Goal: Navigation & Orientation: Find specific page/section

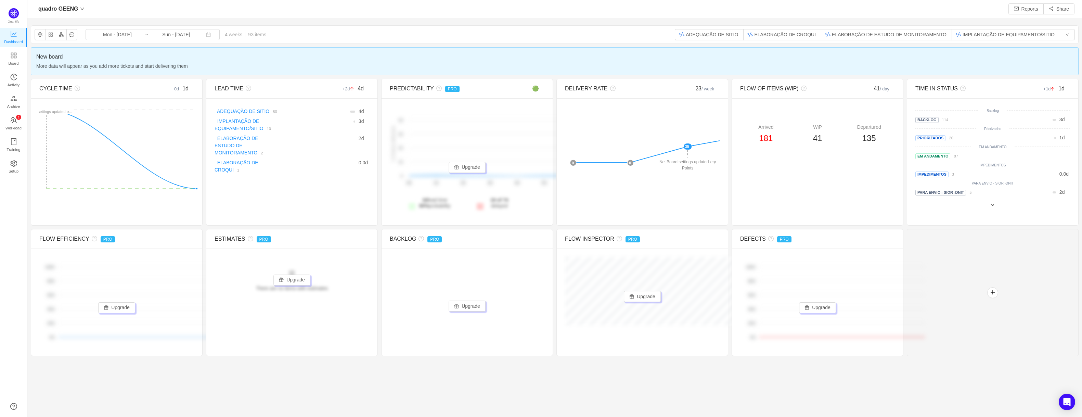
scroll to position [403, 1034]
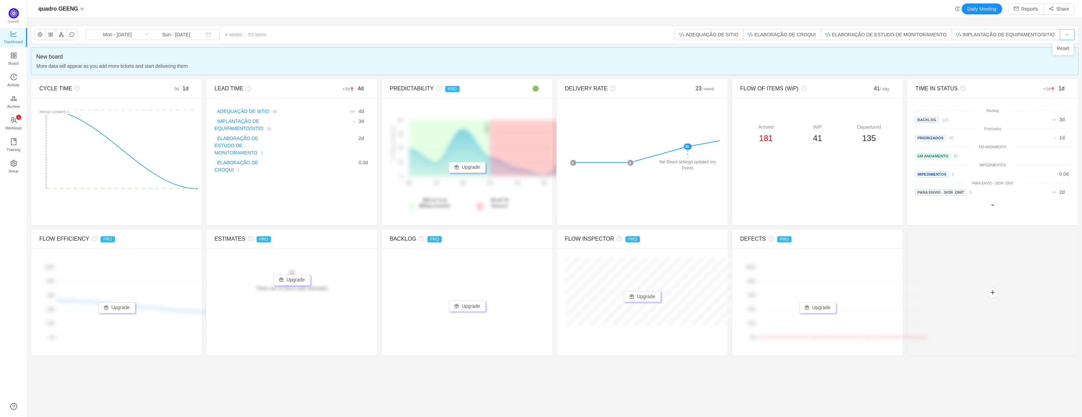
click at [1063, 36] on button "button" at bounding box center [1067, 34] width 15 height 11
click at [1061, 33] on button "button" at bounding box center [1067, 34] width 15 height 11
click at [14, 54] on icon "icon: appstore" at bounding box center [13, 54] width 5 height 5
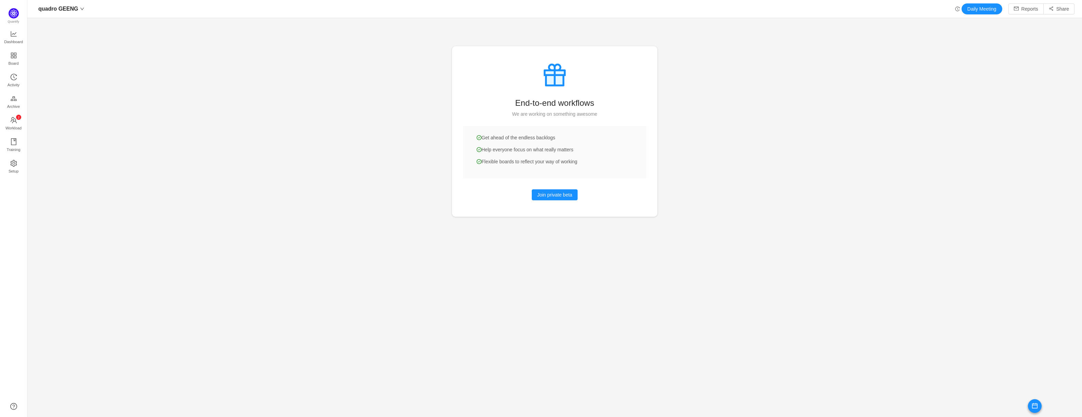
click at [16, 1] on div "Quantify Dashboard Board Activity Archive 0 1 2 3 4 5 6 7 8 9 0 1 2 3 4 5 6 7 8…" at bounding box center [13, 208] width 27 height 417
click at [16, 13] on img at bounding box center [14, 13] width 10 height 10
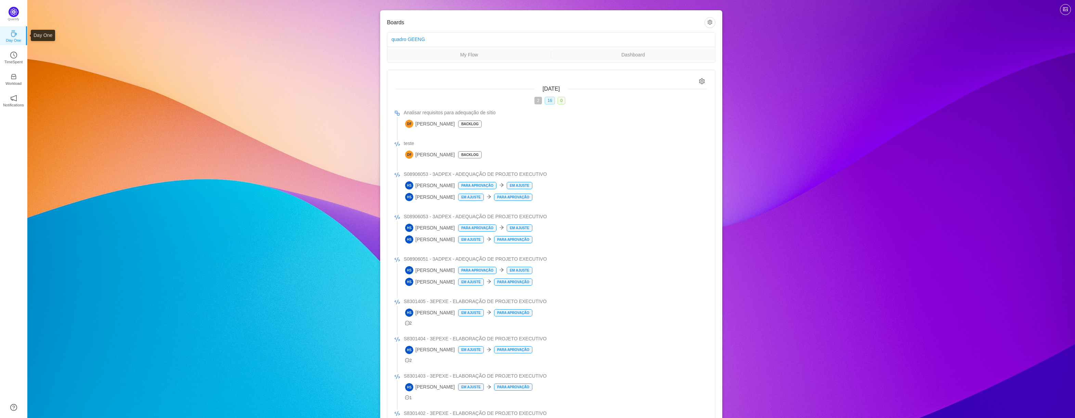
click at [16, 31] on icon "icon: coffee" at bounding box center [13, 33] width 7 height 7
